Goal: Transaction & Acquisition: Purchase product/service

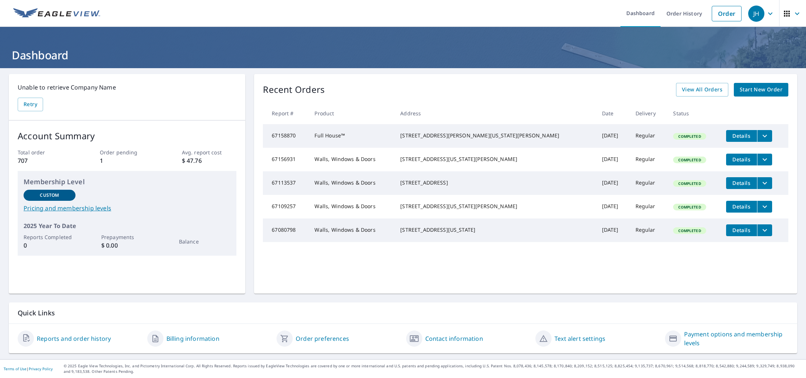
click at [745, 91] on span "Start New Order" at bounding box center [761, 89] width 43 height 9
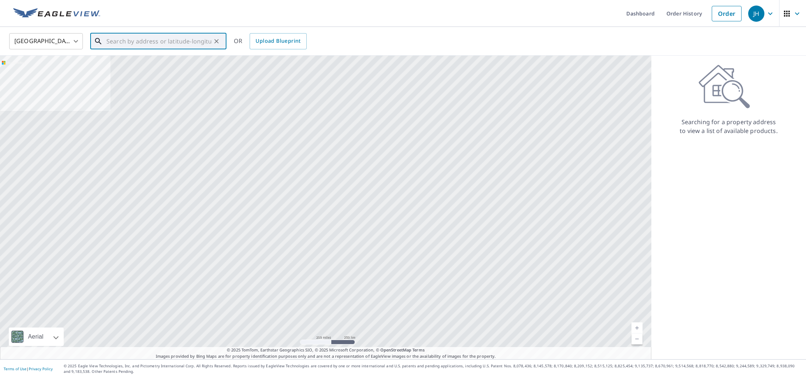
click at [140, 40] on input "text" at bounding box center [158, 41] width 105 height 21
click at [140, 68] on p "[GEOGRAPHIC_DATA], VA 23322" at bounding box center [163, 70] width 116 height 7
type input "[STREET_ADDRESS]"
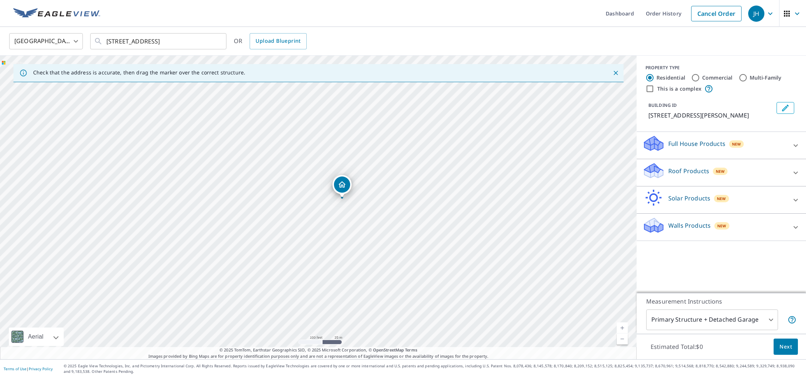
drag, startPoint x: 357, startPoint y: 194, endPoint x: 337, endPoint y: 89, distance: 106.3
click at [341, 82] on div "Check that the address is accurate, then drag the marker over the correct struc…" at bounding box center [318, 208] width 637 height 304
click at [529, 143] on div "[STREET_ADDRESS]" at bounding box center [318, 208] width 637 height 304
drag, startPoint x: 479, startPoint y: 156, endPoint x: 464, endPoint y: 135, distance: 25.7
click at [464, 135] on div "[STREET_ADDRESS]" at bounding box center [318, 208] width 637 height 304
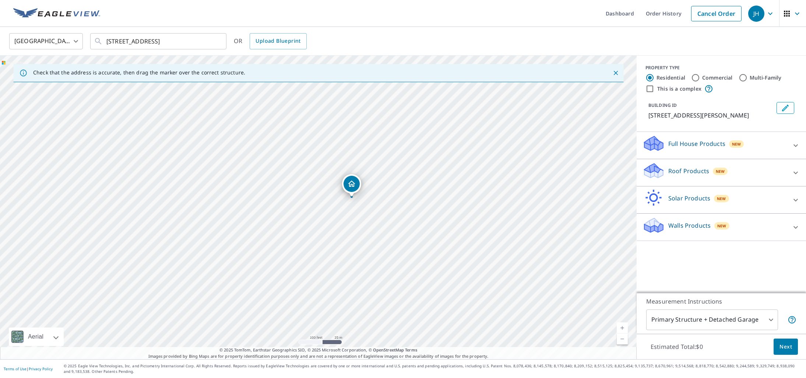
drag, startPoint x: 467, startPoint y: 131, endPoint x: 359, endPoint y: 120, distance: 108.1
click at [332, 104] on div "[STREET_ADDRESS]" at bounding box center [318, 208] width 637 height 304
click at [621, 329] on link "Current Level 18, Zoom In" at bounding box center [622, 327] width 11 height 11
drag, startPoint x: 569, startPoint y: 282, endPoint x: 507, endPoint y: 314, distance: 69.7
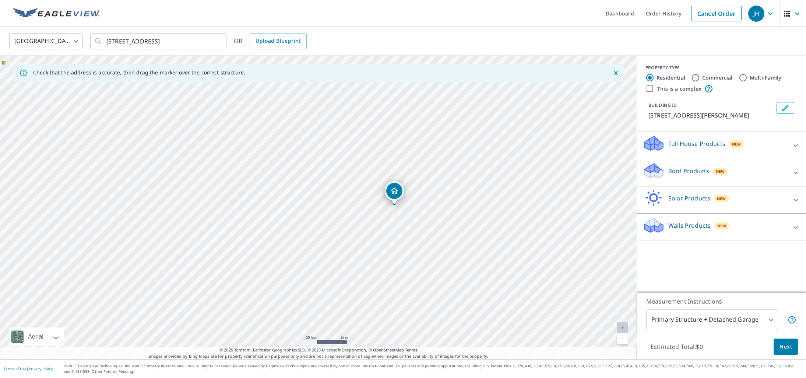
click at [507, 314] on div "[STREET_ADDRESS]" at bounding box center [318, 208] width 637 height 304
click at [659, 224] on icon at bounding box center [654, 222] width 19 height 9
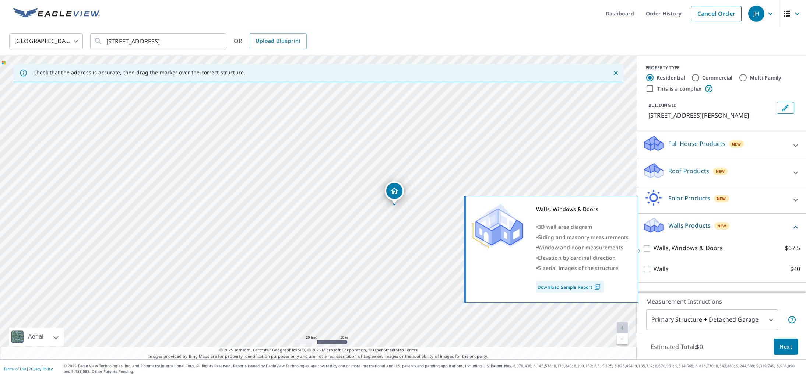
click at [650, 249] on input "Walls, Windows & Doors $67.5" at bounding box center [648, 248] width 11 height 9
checkbox input "true"
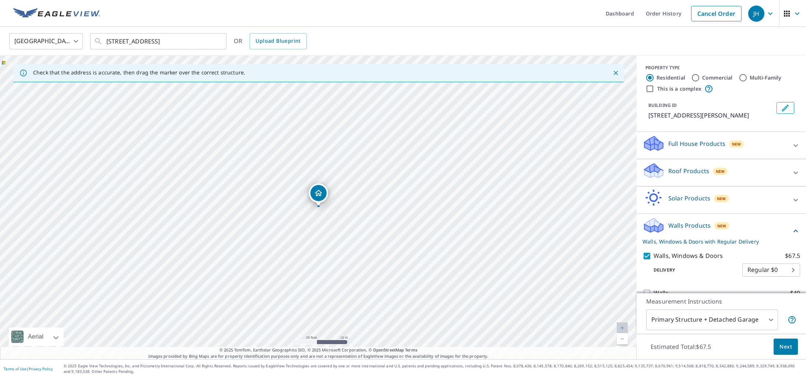
click at [771, 319] on body "JH JH Dashboard Order History Cancel Order JH [GEOGRAPHIC_DATA] [GEOGRAPHIC_DAT…" at bounding box center [403, 189] width 806 height 378
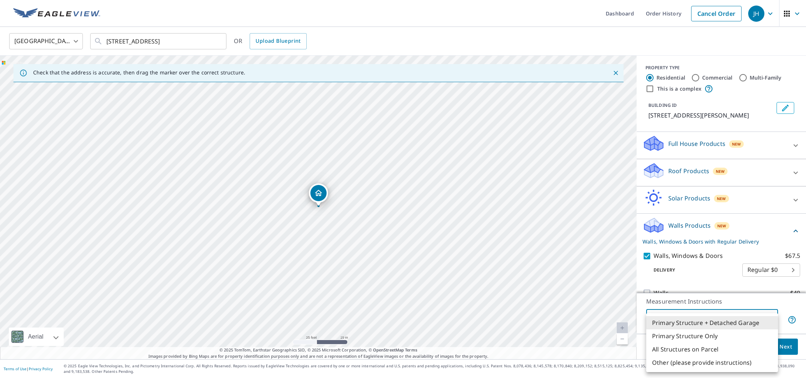
click at [712, 337] on li "Primary Structure Only" at bounding box center [712, 335] width 132 height 13
type input "2"
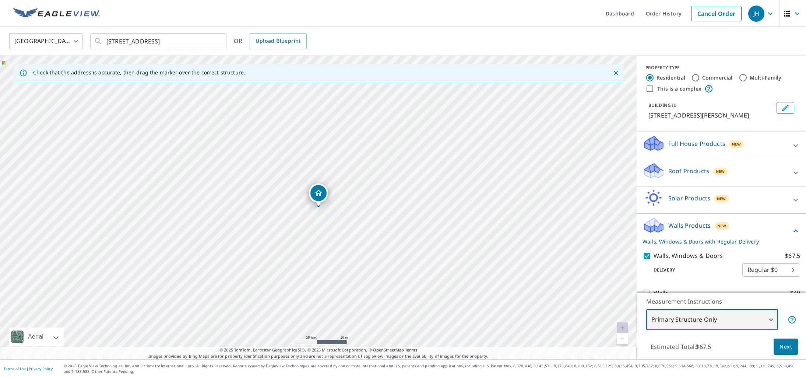
scroll to position [14, 0]
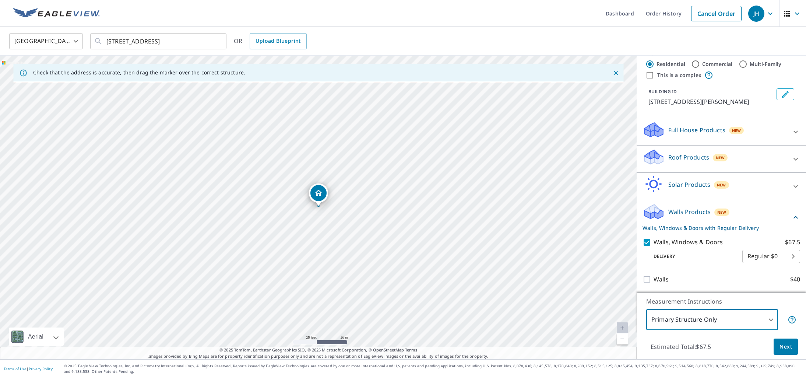
click at [782, 351] on button "Next" at bounding box center [786, 346] width 24 height 17
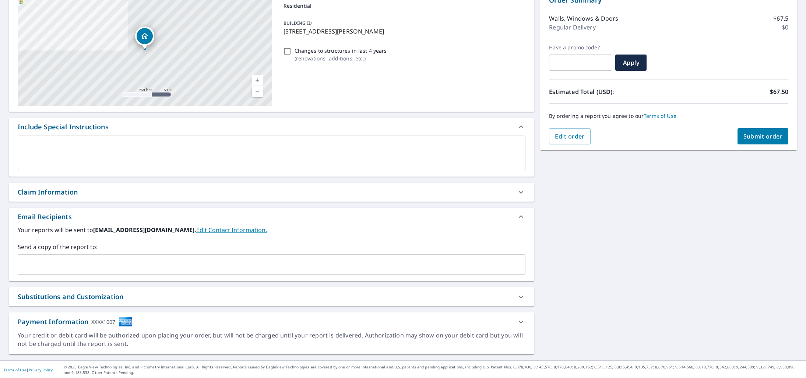
scroll to position [86, 0]
click at [102, 295] on div "Substitutions and Customization" at bounding box center [71, 296] width 106 height 10
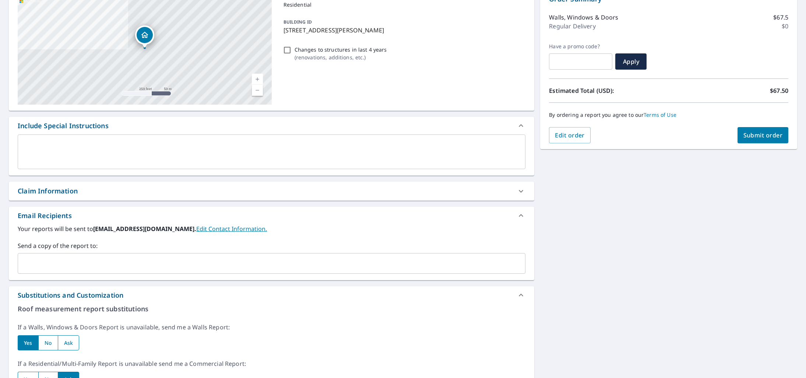
drag, startPoint x: 66, startPoint y: 342, endPoint x: 82, endPoint y: 343, distance: 16.2
click at [66, 341] on input "radio" at bounding box center [69, 342] width 22 height 15
radio input "true"
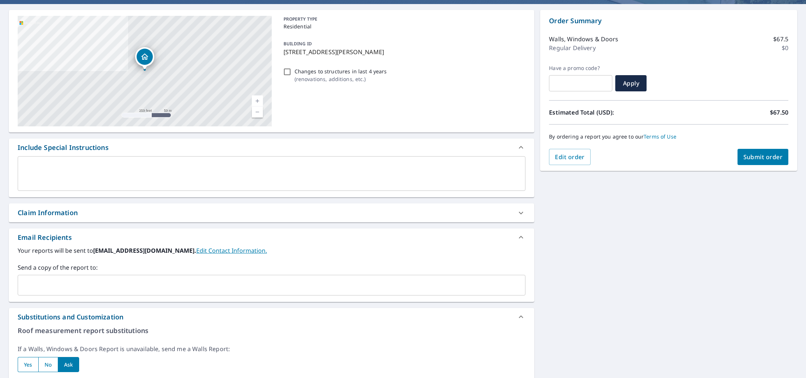
scroll to position [0, 0]
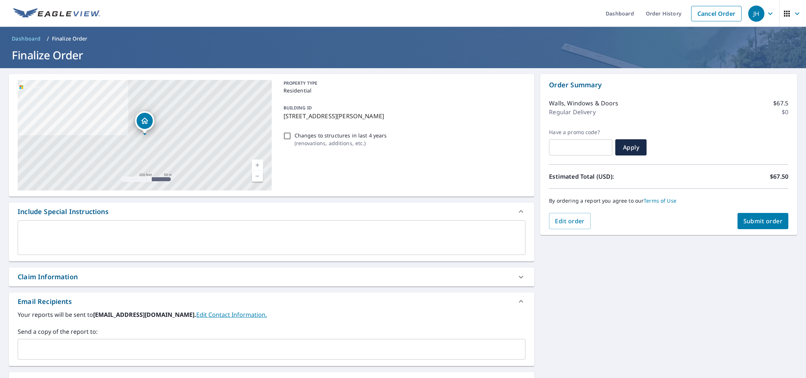
click at [754, 223] on span "Submit order" at bounding box center [763, 221] width 39 height 8
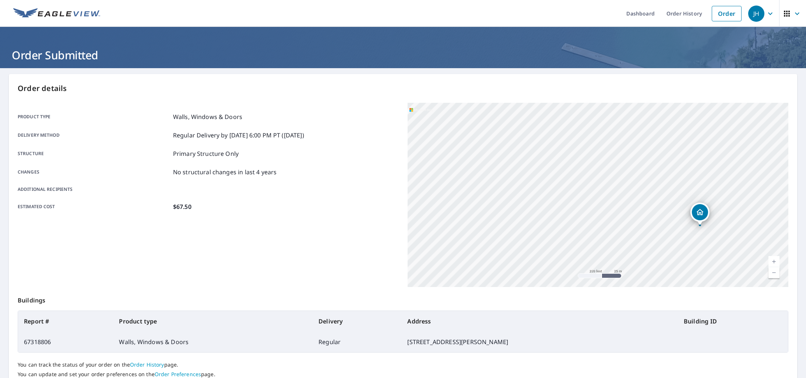
drag, startPoint x: 548, startPoint y: 123, endPoint x: 536, endPoint y: 99, distance: 27.2
click at [536, 99] on div "Order details Product type Walls, Windows & Doors Delivery method Regular Deliv…" at bounding box center [403, 241] width 789 height 335
